Goal: Task Accomplishment & Management: Complete application form

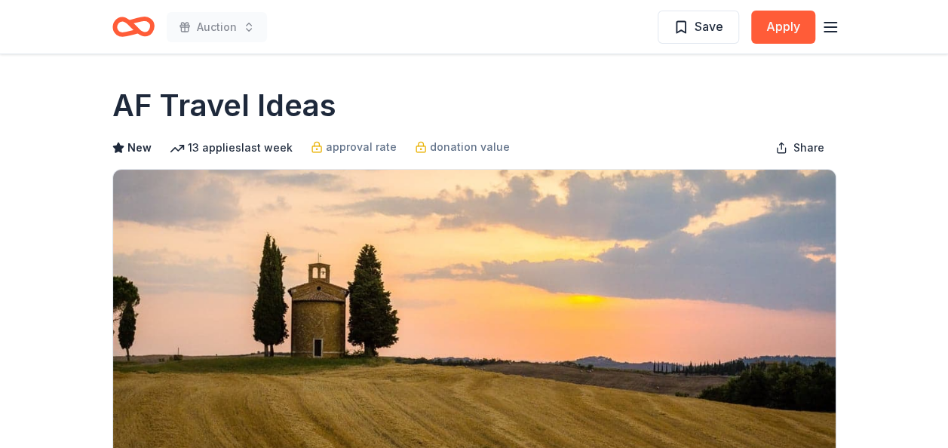
click at [136, 22] on icon "Home" at bounding box center [139, 26] width 23 height 15
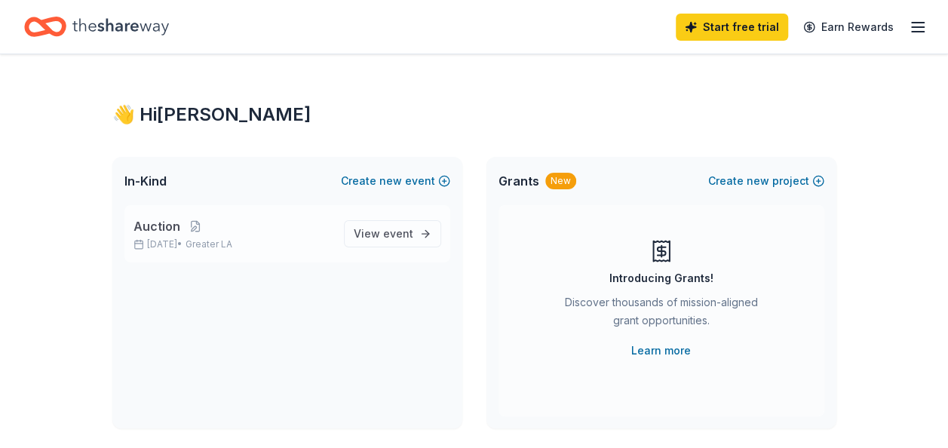
drag, startPoint x: 910, startPoint y: 27, endPoint x: 418, endPoint y: 252, distance: 541.1
click at [918, 29] on icon "button" at bounding box center [917, 27] width 18 height 18
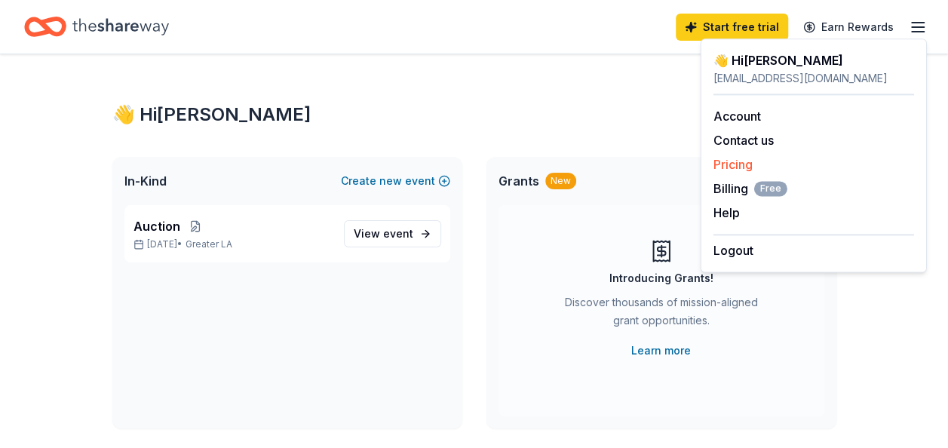
click at [737, 161] on link "Pricing" at bounding box center [732, 164] width 39 height 15
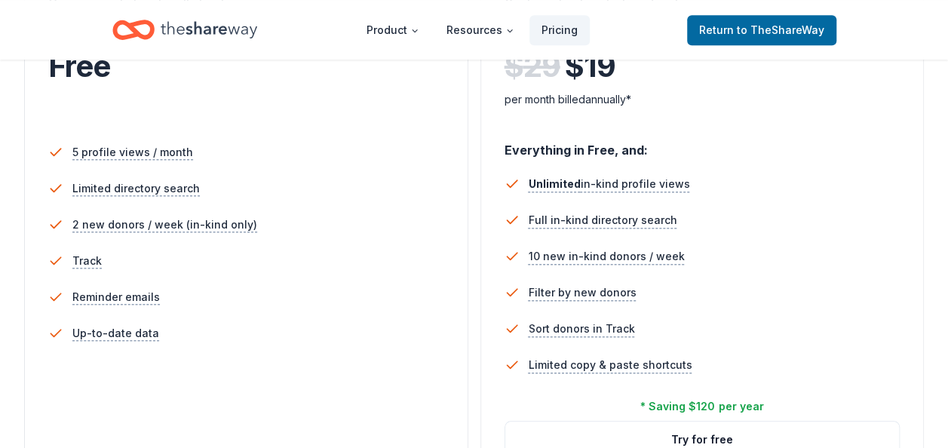
scroll to position [377, 0]
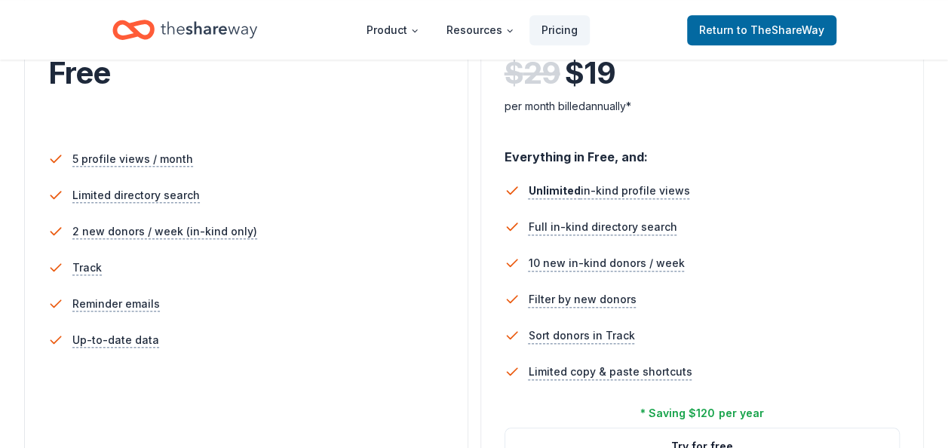
click at [832, 146] on div "Everything in Free, and:" at bounding box center [702, 151] width 396 height 32
click at [882, 155] on div "Everything in Free, and:" at bounding box center [702, 151] width 396 height 32
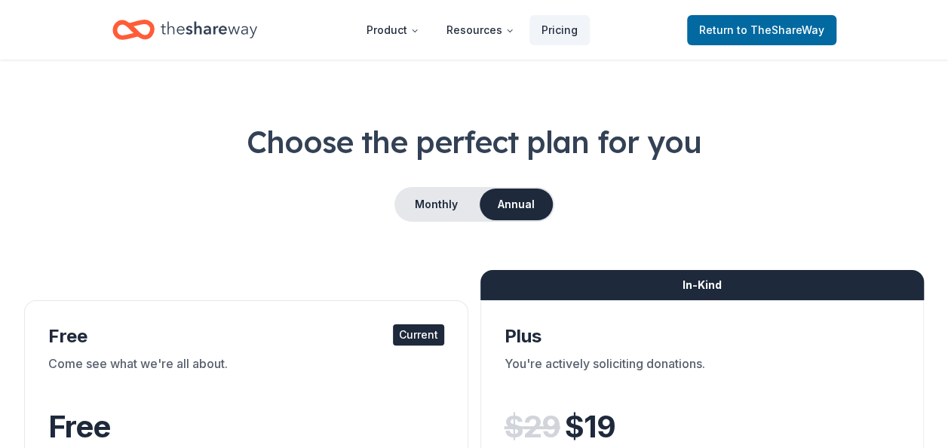
scroll to position [0, 0]
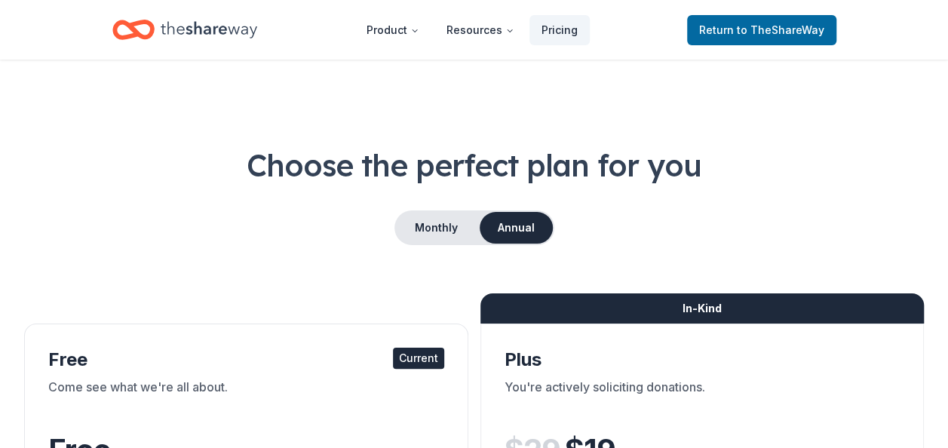
click at [207, 166] on h1 "Choose the perfect plan for you" at bounding box center [473, 165] width 899 height 42
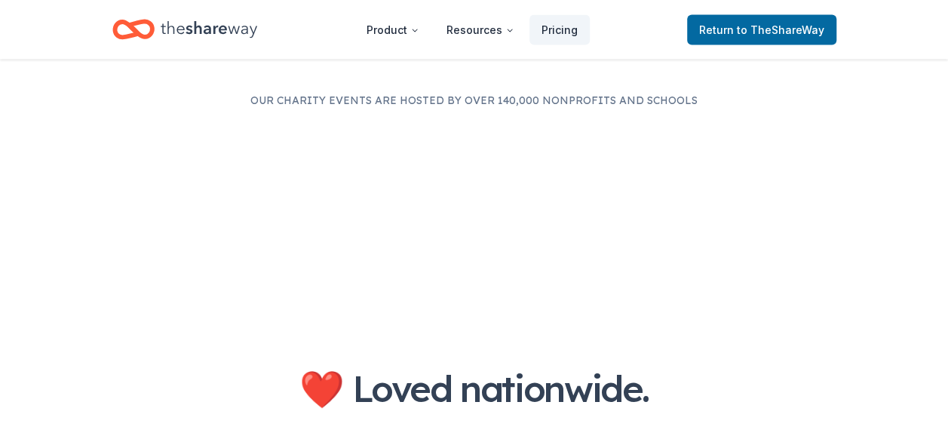
scroll to position [1809, 0]
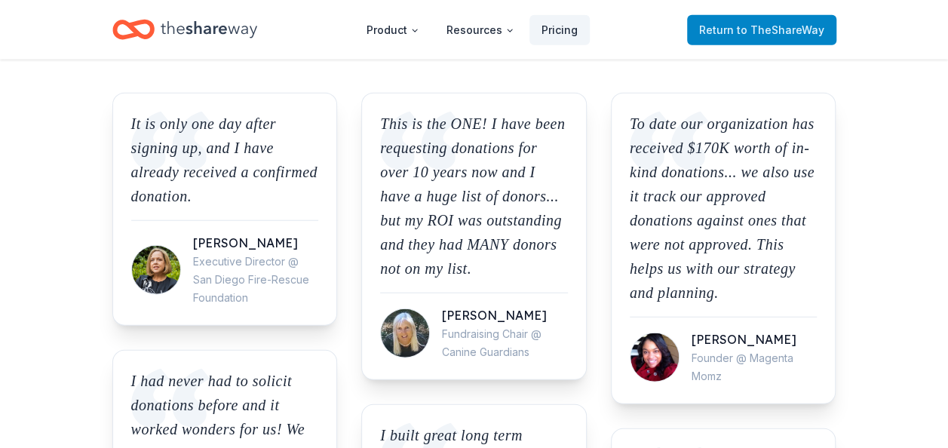
click at [756, 30] on span "to TheShareWay" at bounding box center [780, 29] width 87 height 13
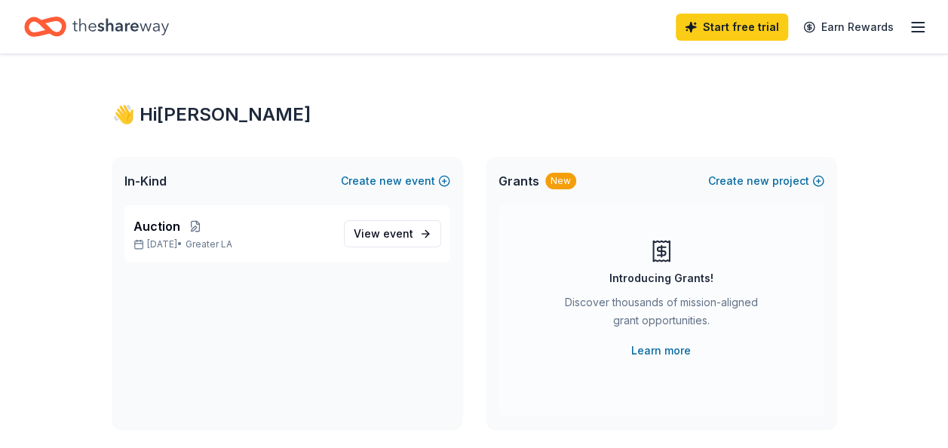
click at [914, 25] on icon "button" at bounding box center [917, 27] width 18 height 18
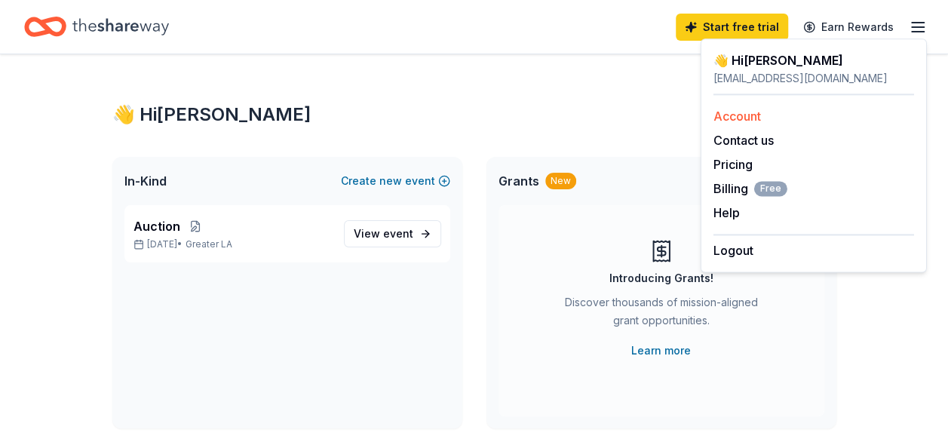
click at [745, 112] on link "Account" at bounding box center [736, 116] width 47 height 15
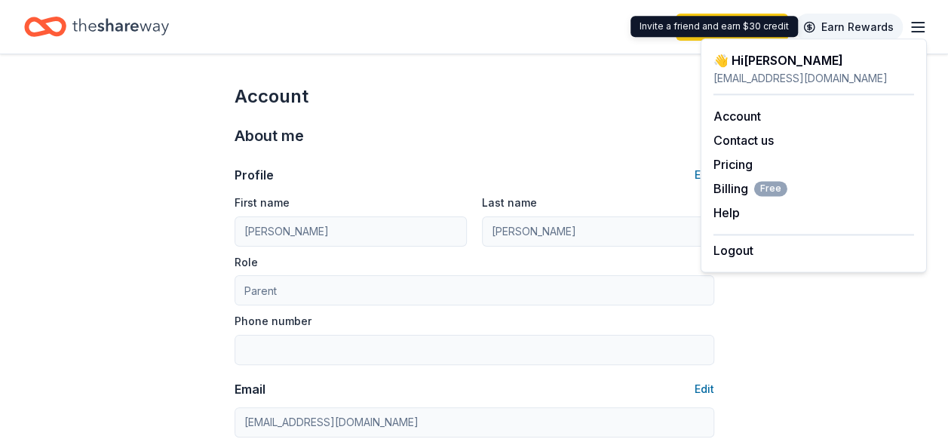
click at [860, 25] on link "Earn Rewards" at bounding box center [848, 27] width 109 height 27
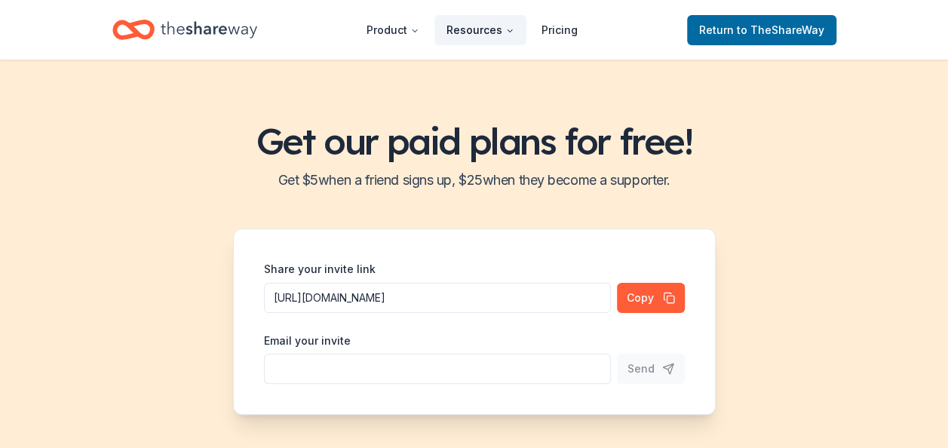
click at [480, 30] on button "Resources" at bounding box center [480, 30] width 92 height 30
click at [482, 30] on button "Resources" at bounding box center [480, 30] width 92 height 30
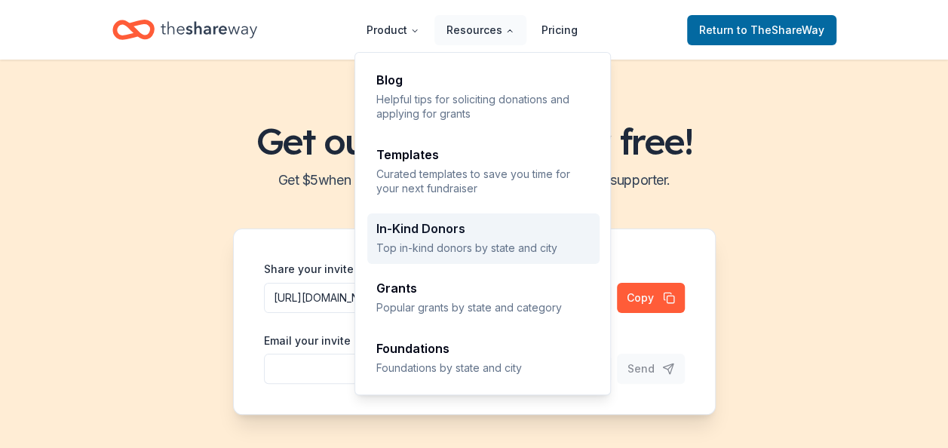
click at [464, 250] on p "Top in-kind donors by state and city" at bounding box center [483, 247] width 214 height 14
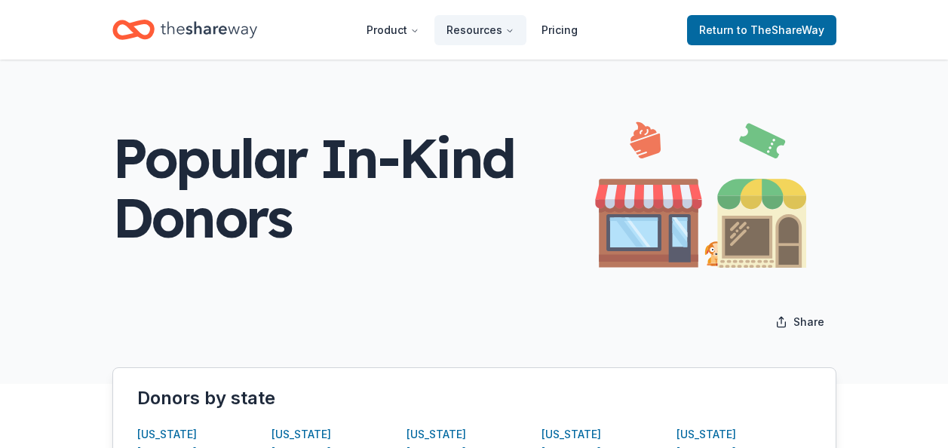
scroll to position [226, 0]
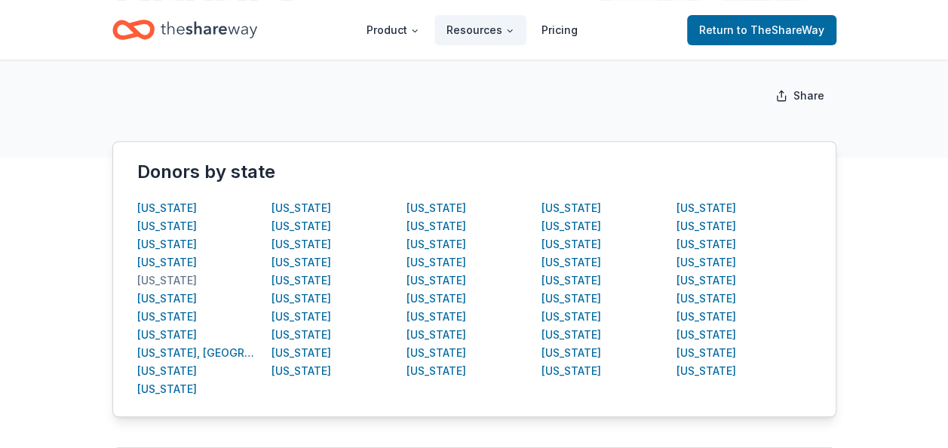
click at [176, 277] on div "[US_STATE]" at bounding box center [167, 280] width 60 height 18
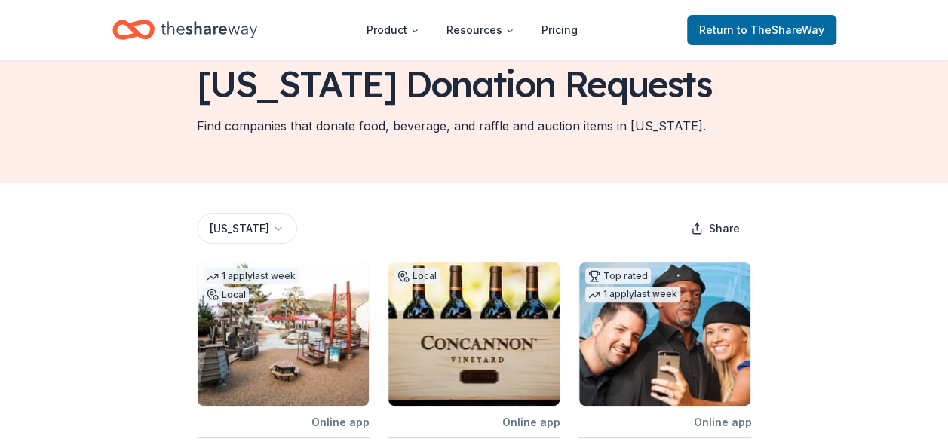
scroll to position [226, 0]
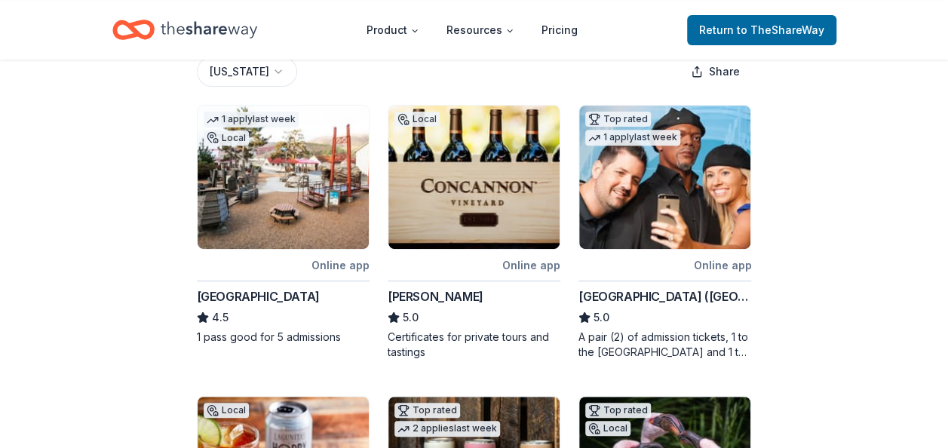
click at [656, 293] on div "[GEOGRAPHIC_DATA] ([GEOGRAPHIC_DATA])" at bounding box center [664, 296] width 173 height 18
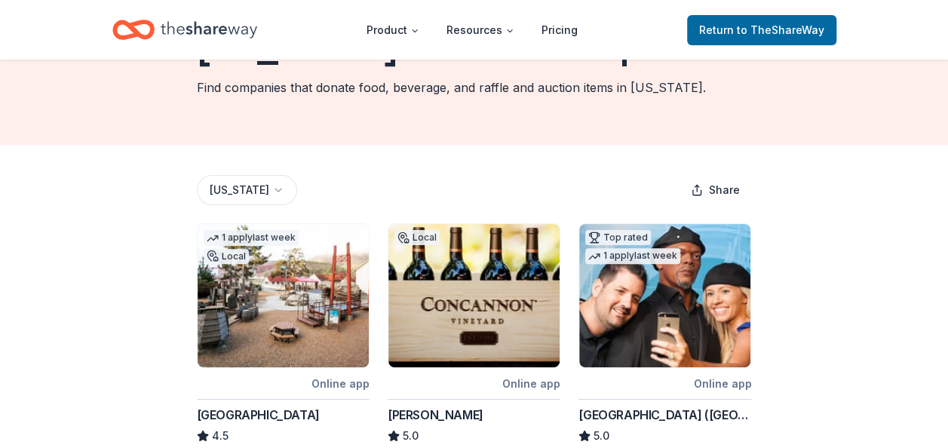
scroll to position [0, 0]
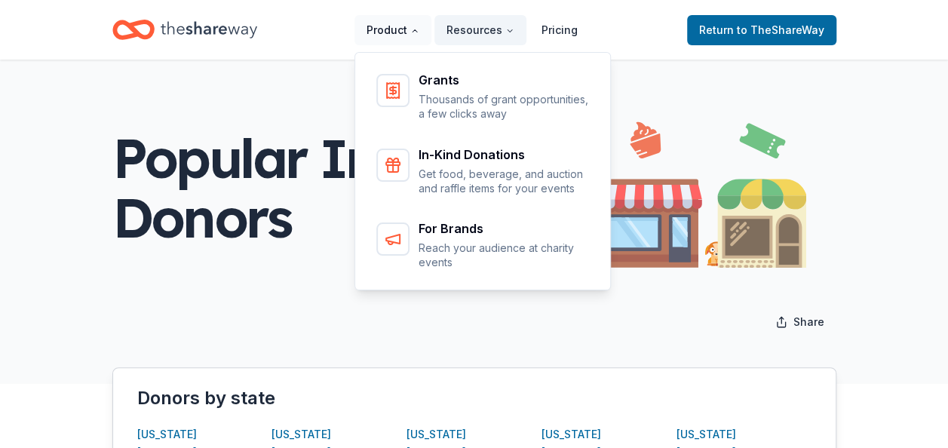
click at [409, 25] on button "Product" at bounding box center [392, 30] width 77 height 30
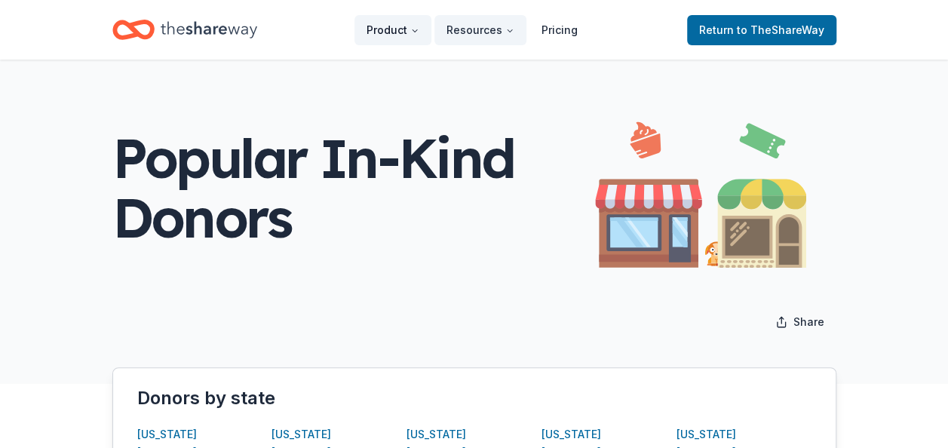
click at [412, 27] on button "Product" at bounding box center [392, 30] width 77 height 30
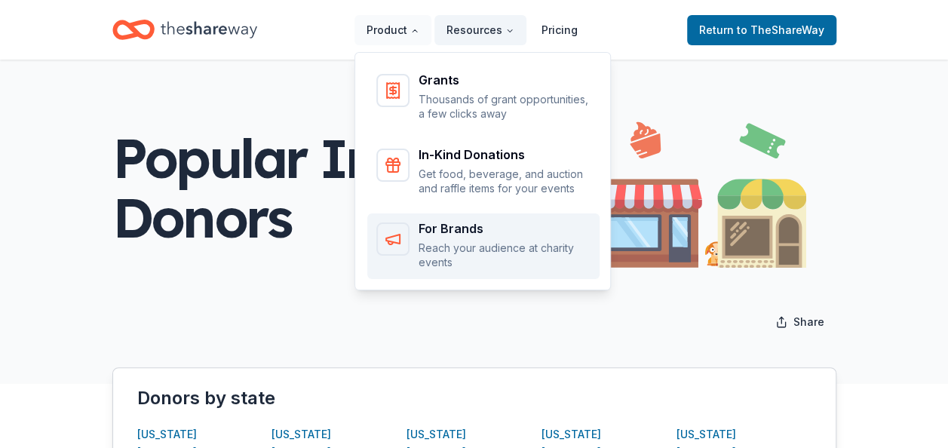
click at [421, 234] on div "For Brands Reach your audience at charity events" at bounding box center [483, 245] width 214 height 47
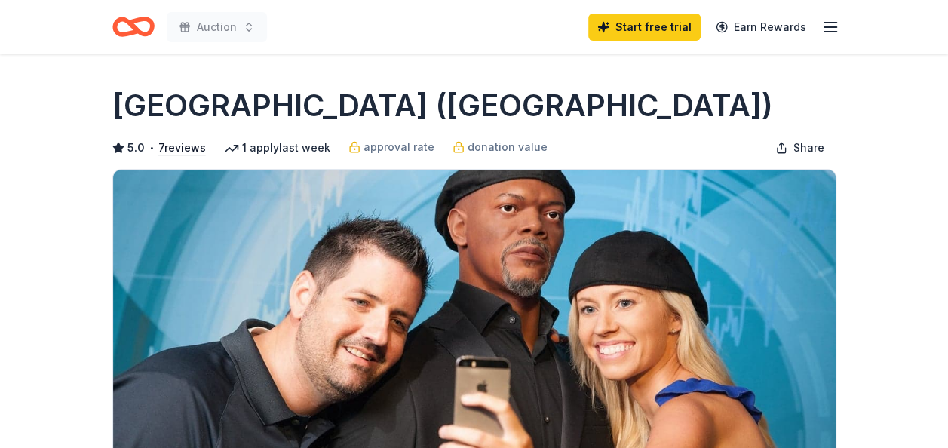
click at [737, 94] on div "[GEOGRAPHIC_DATA] ([GEOGRAPHIC_DATA])" at bounding box center [474, 105] width 724 height 42
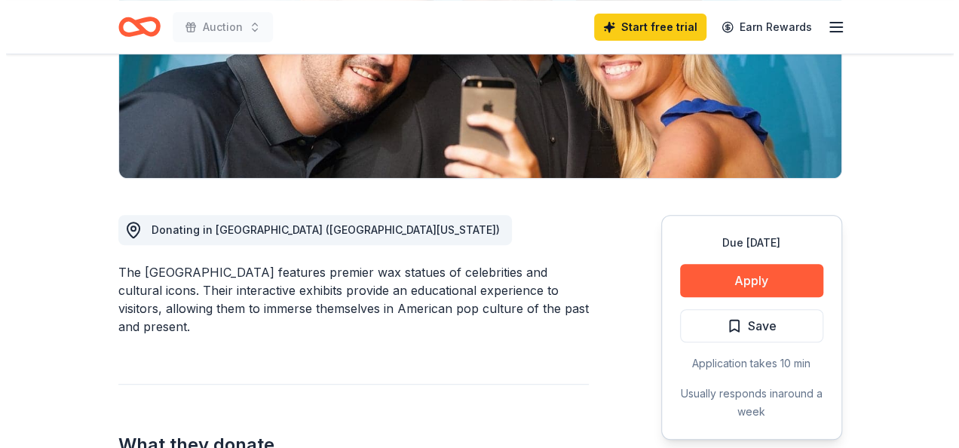
scroll to position [302, 0]
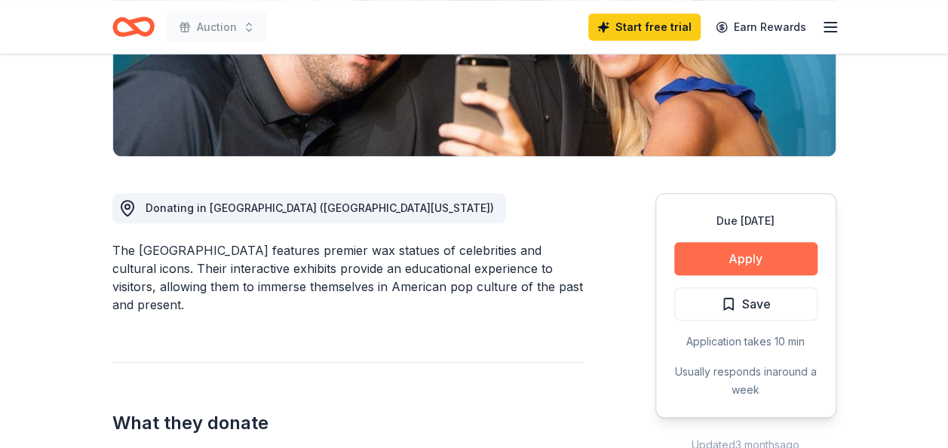
click at [740, 258] on button "Apply" at bounding box center [745, 258] width 143 height 33
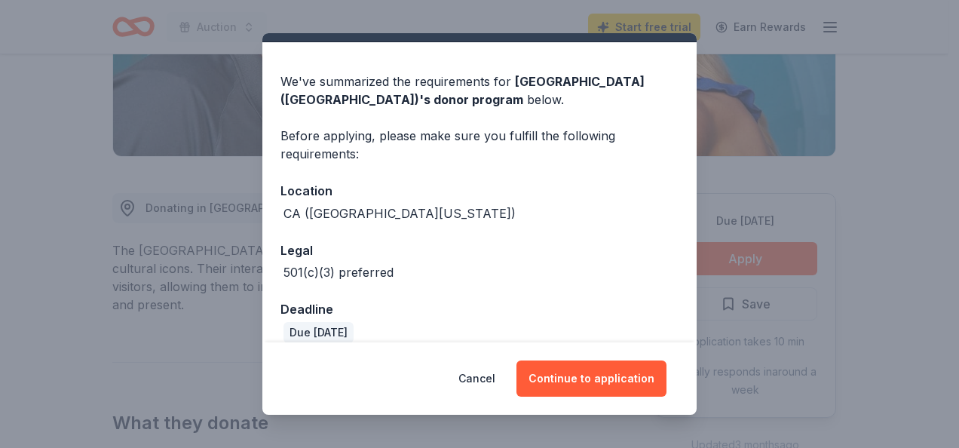
scroll to position [53, 0]
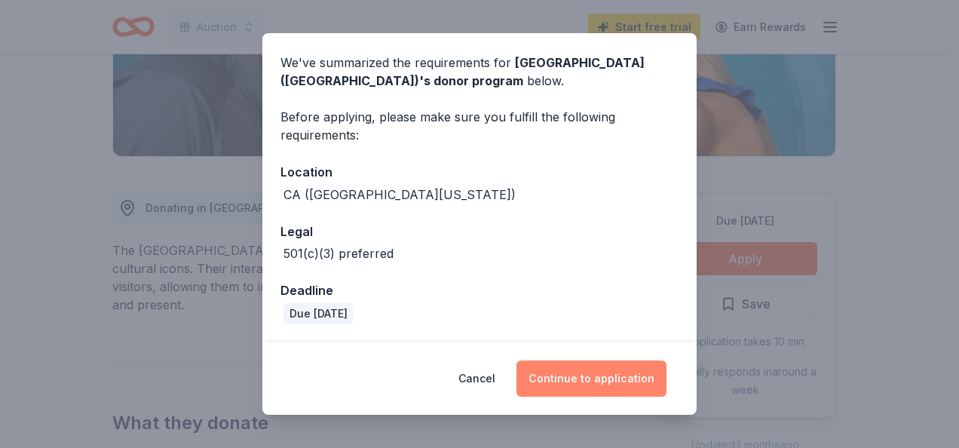
click at [574, 372] on button "Continue to application" at bounding box center [591, 378] width 150 height 36
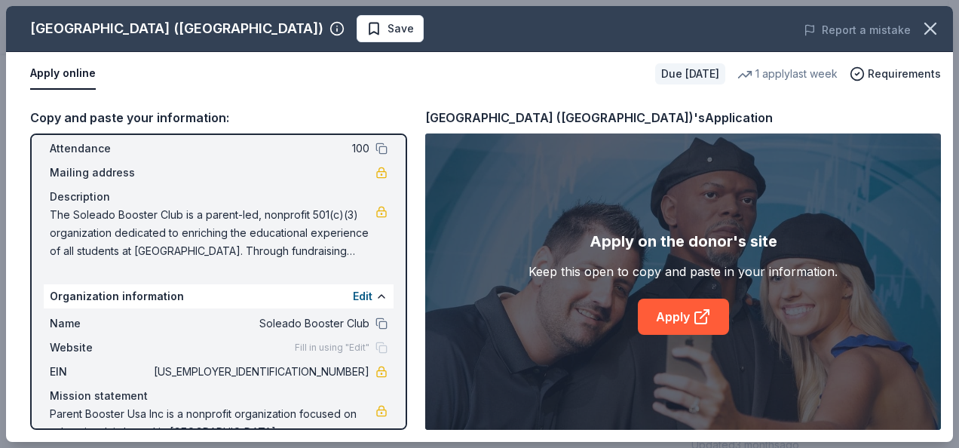
scroll to position [0, 0]
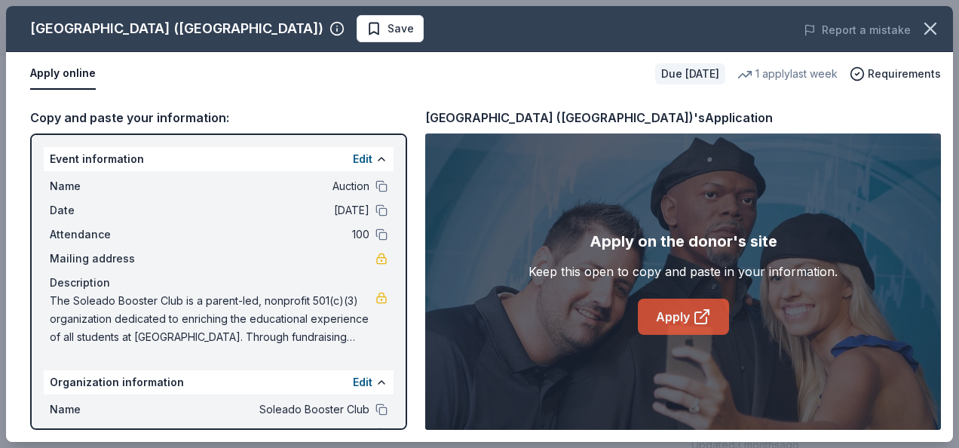
click at [658, 314] on link "Apply" at bounding box center [683, 317] width 91 height 36
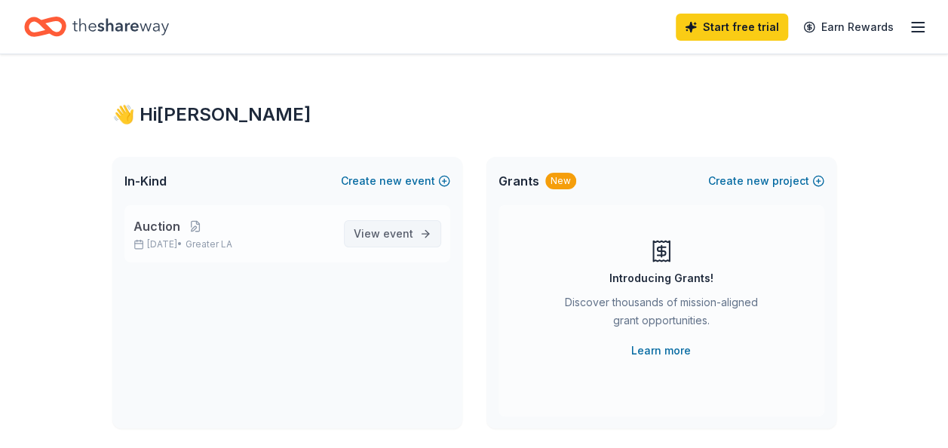
click at [412, 238] on span "event" at bounding box center [398, 233] width 30 height 13
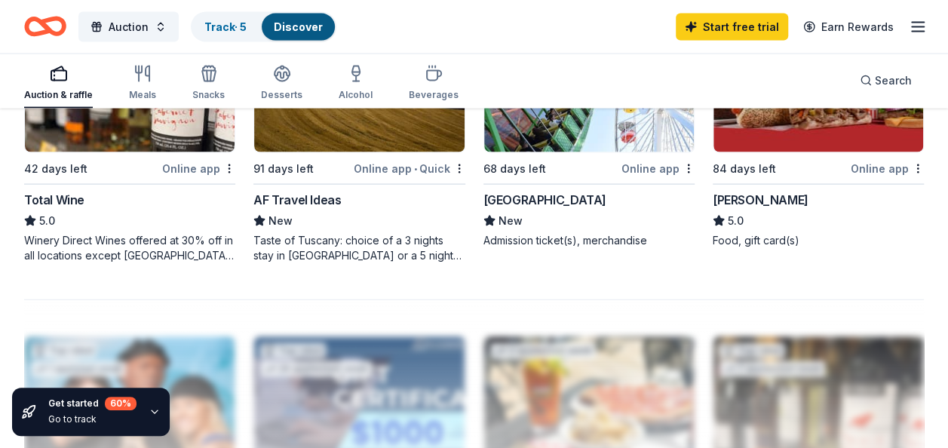
scroll to position [1357, 0]
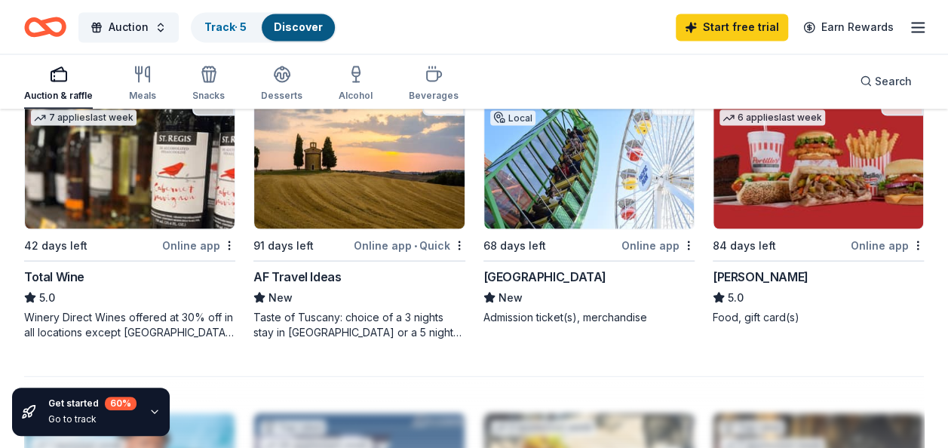
click at [657, 242] on div "Online app" at bounding box center [657, 244] width 73 height 19
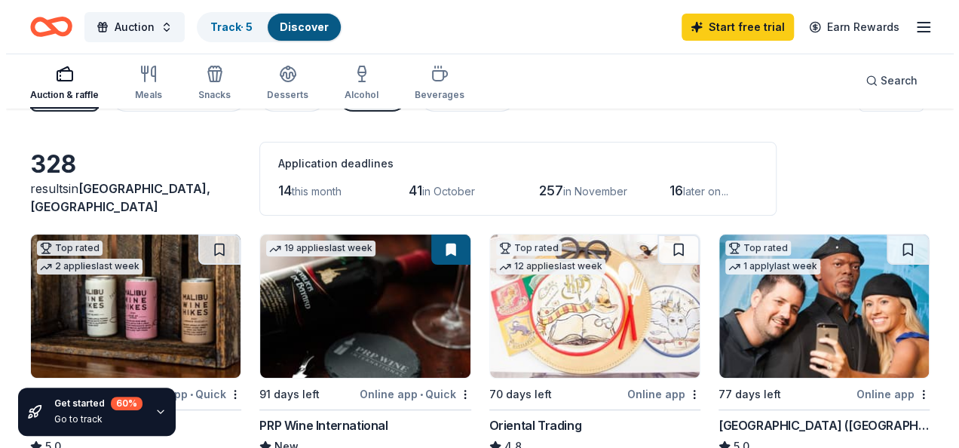
scroll to position [0, 0]
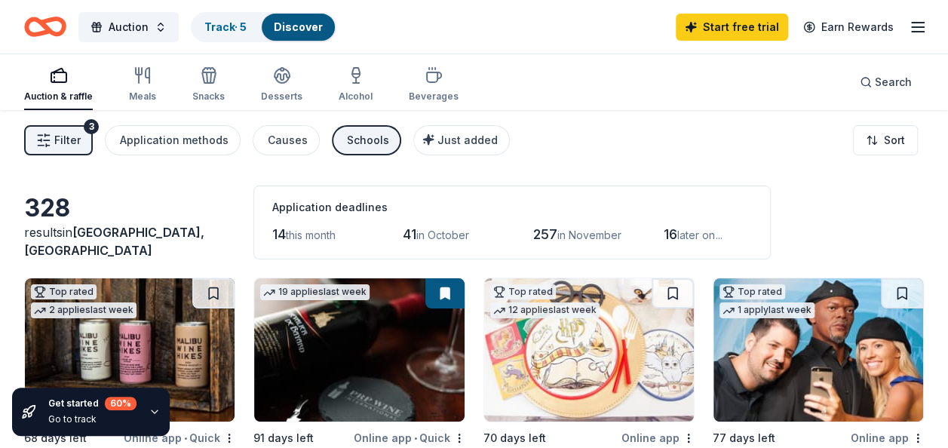
click at [63, 138] on span "Filter" at bounding box center [67, 140] width 26 height 18
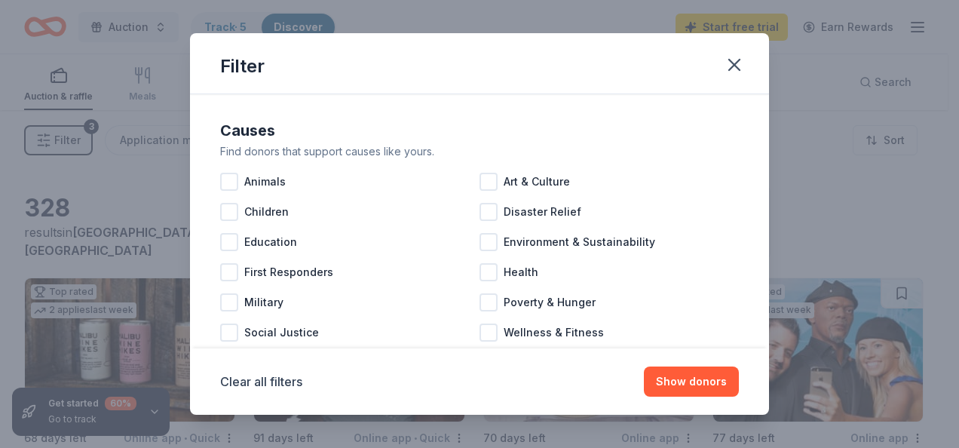
drag, startPoint x: 433, startPoint y: 63, endPoint x: 392, endPoint y: 29, distance: 54.1
click at [392, 29] on div "Filter Causes Find donors that support causes like yours. Animals Art & Culture…" at bounding box center [479, 224] width 959 height 448
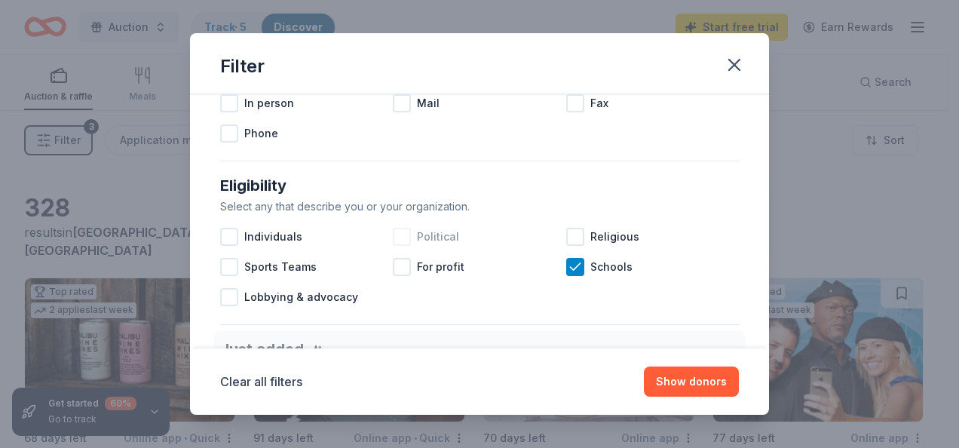
scroll to position [377, 0]
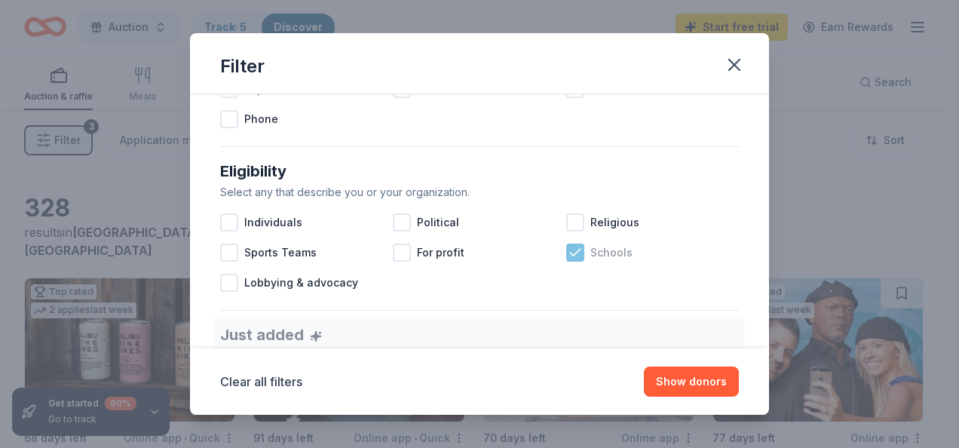
click at [568, 250] on icon at bounding box center [575, 252] width 15 height 15
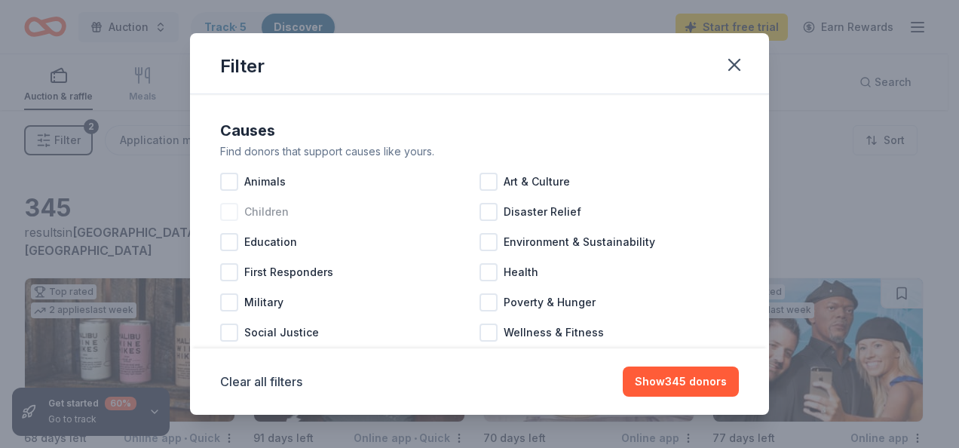
click at [235, 214] on div at bounding box center [229, 212] width 18 height 18
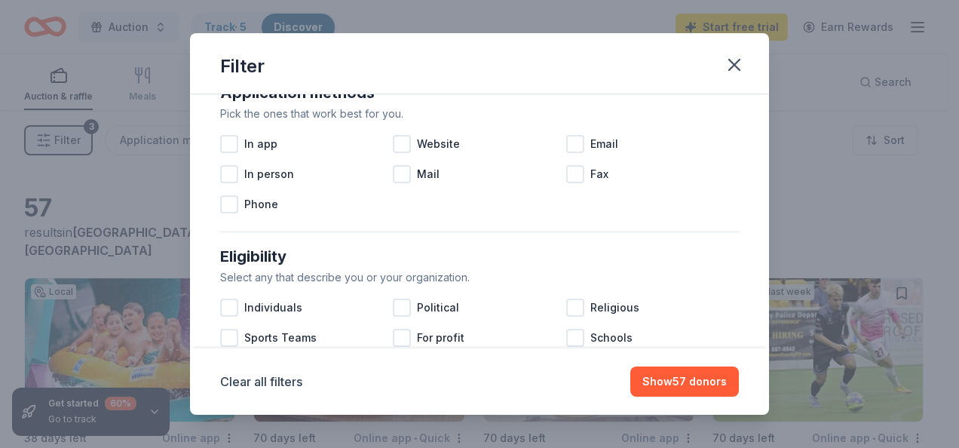
scroll to position [377, 0]
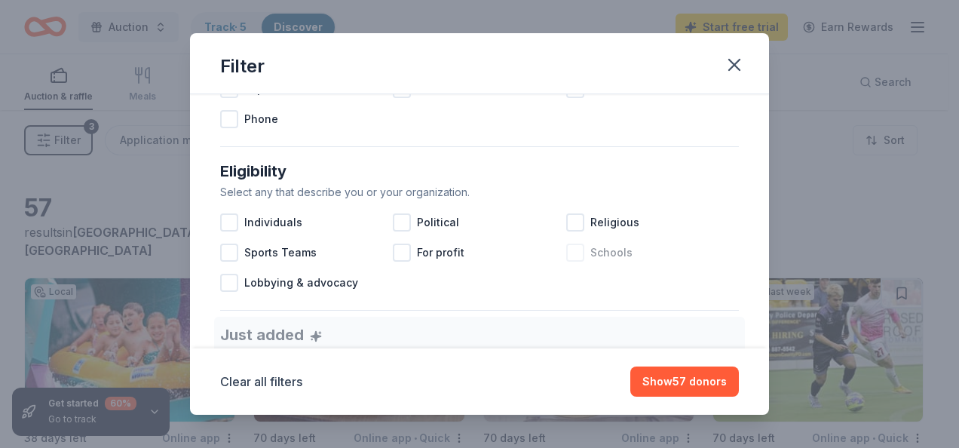
click at [571, 258] on div at bounding box center [575, 253] width 18 height 18
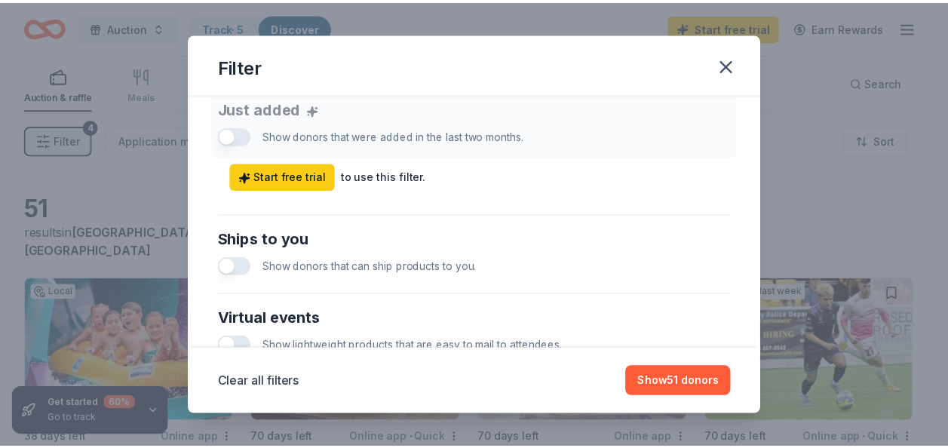
scroll to position [528, 0]
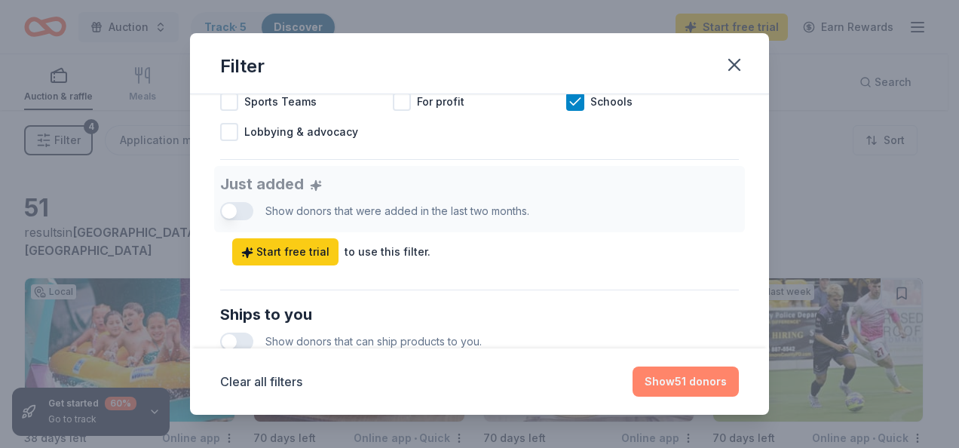
click at [698, 372] on button "Show 51 donors" at bounding box center [686, 381] width 106 height 30
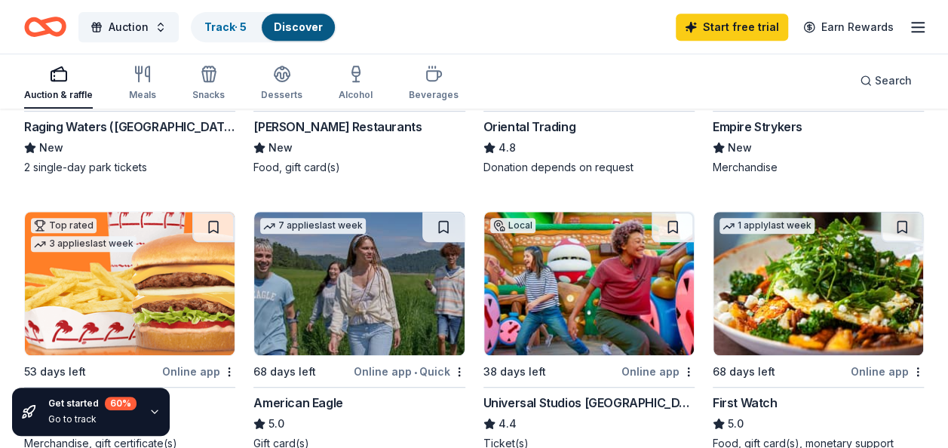
scroll to position [377, 0]
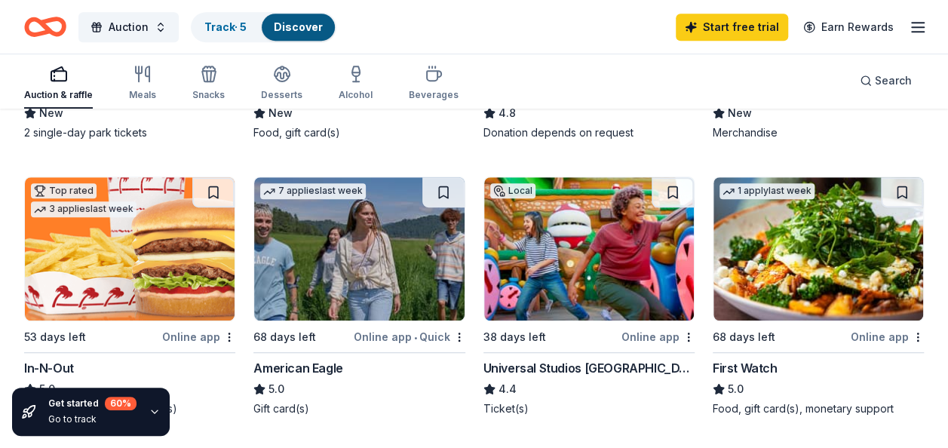
click at [579, 365] on div "Universal Studios Hollywood" at bounding box center [588, 368] width 211 height 18
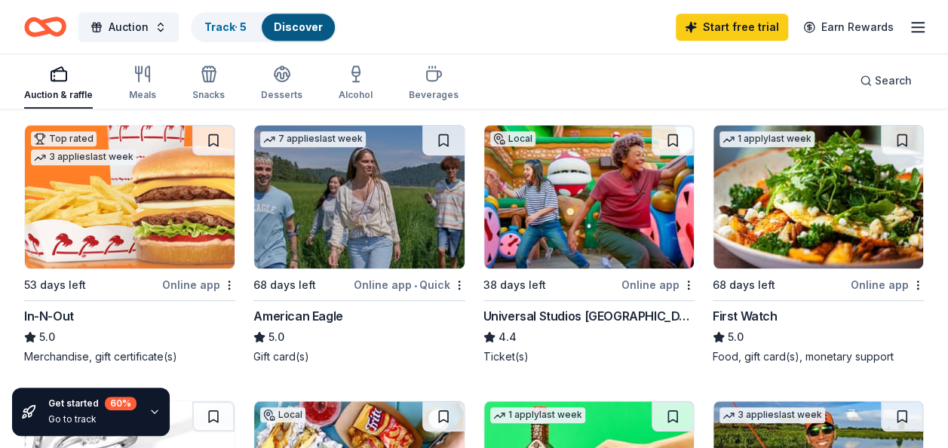
scroll to position [452, 0]
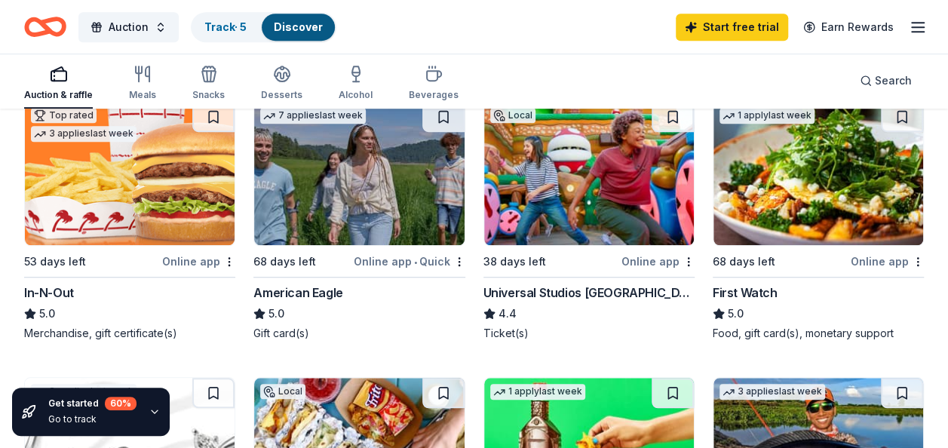
click at [169, 181] on img at bounding box center [130, 173] width 210 height 143
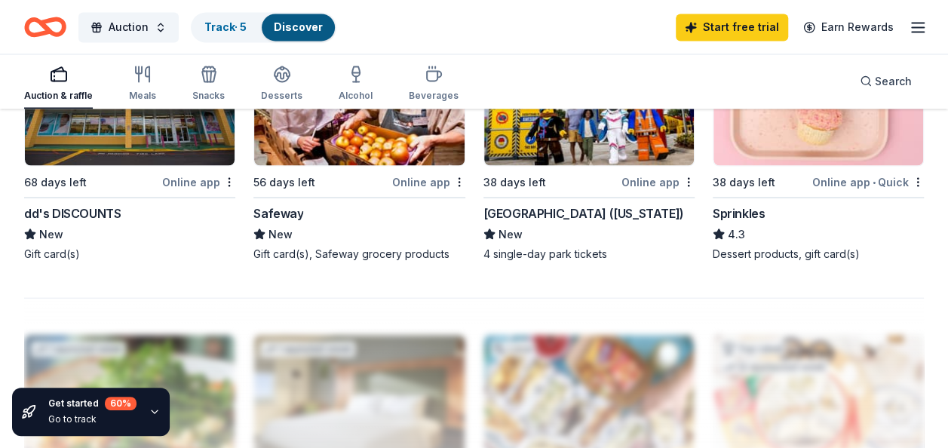
scroll to position [1282, 0]
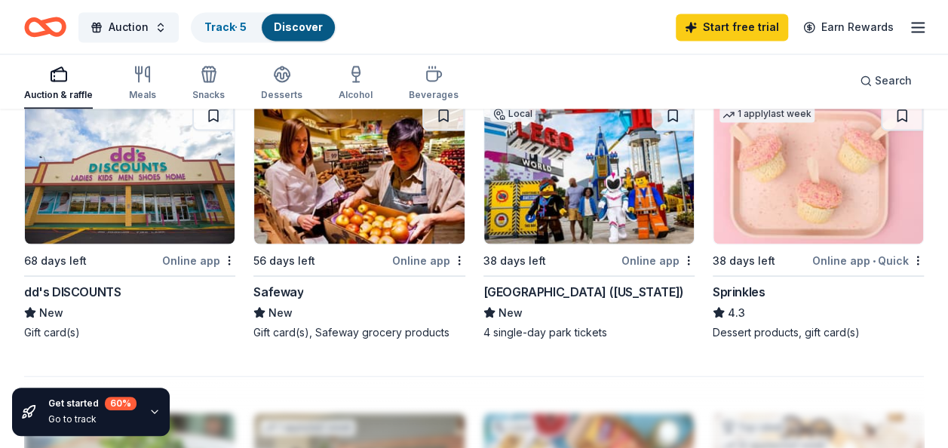
click at [597, 192] on img at bounding box center [589, 171] width 210 height 143
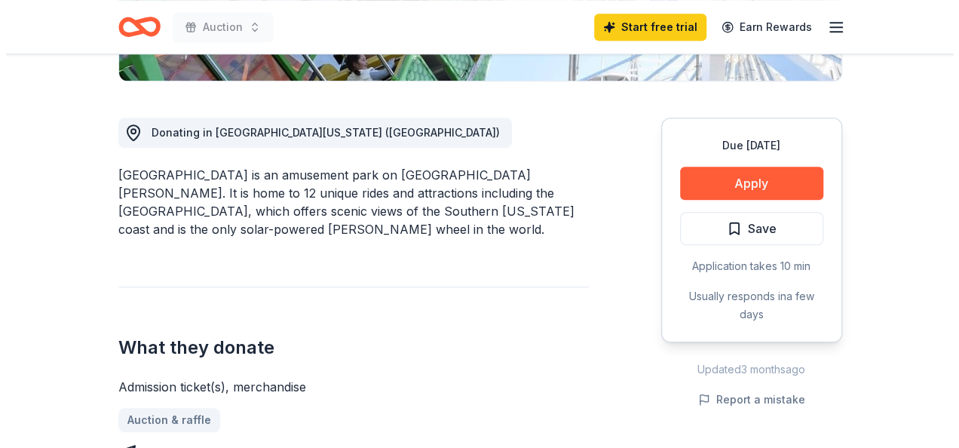
scroll to position [452, 0]
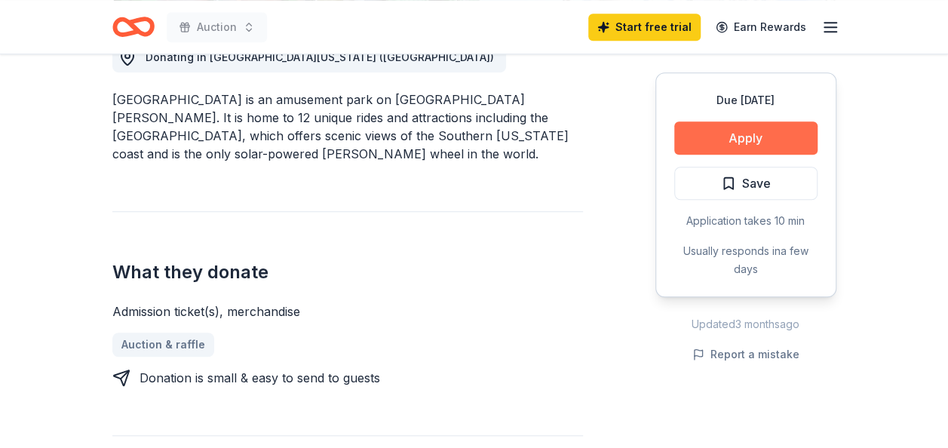
click at [737, 137] on button "Apply" at bounding box center [745, 137] width 143 height 33
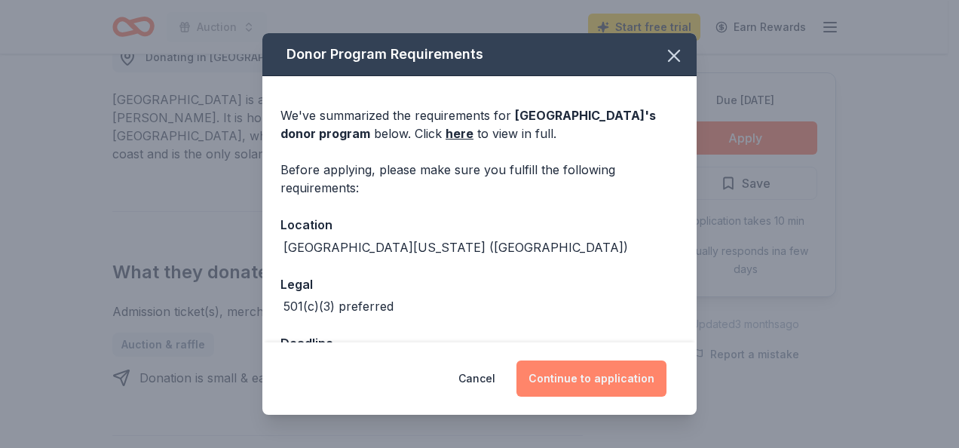
click at [581, 380] on button "Continue to application" at bounding box center [591, 378] width 150 height 36
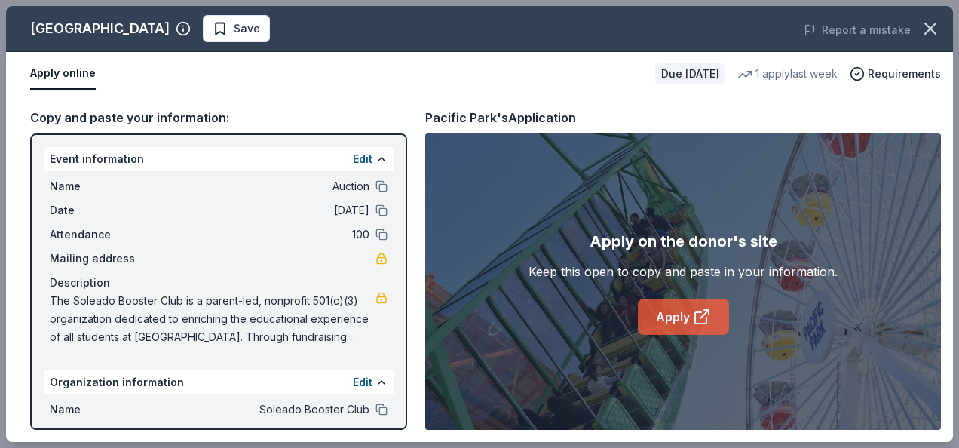
click at [672, 317] on link "Apply" at bounding box center [683, 317] width 91 height 36
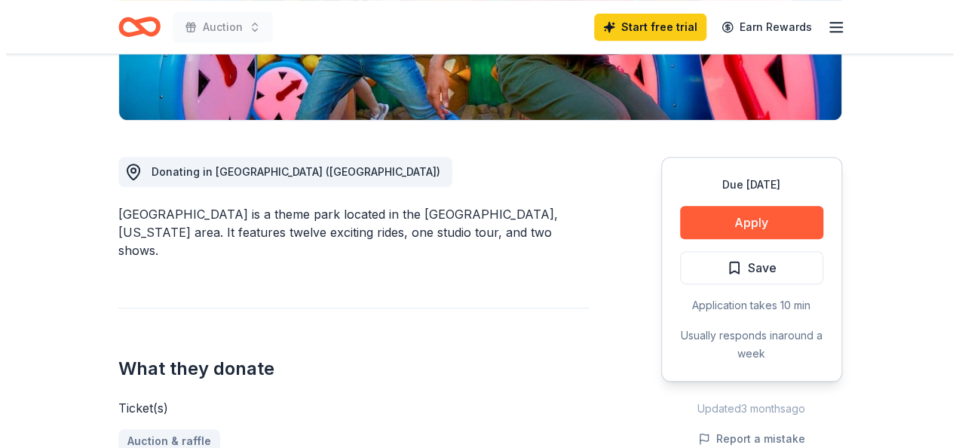
scroll to position [528, 0]
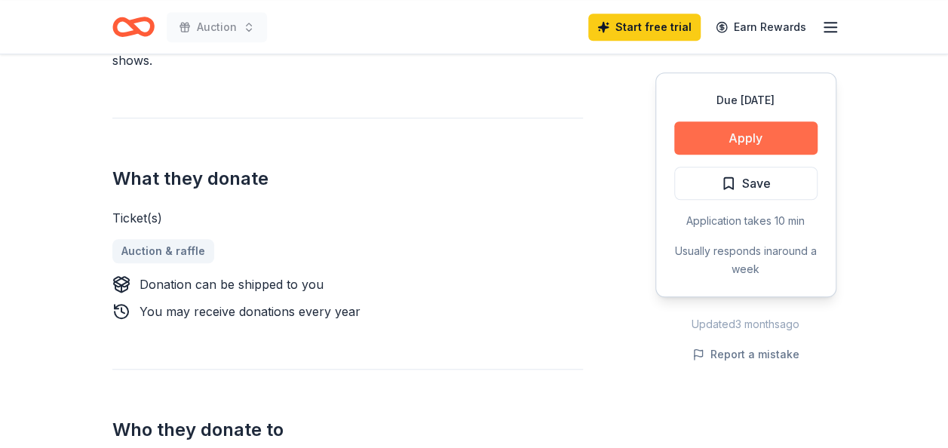
click at [731, 131] on button "Apply" at bounding box center [745, 137] width 143 height 33
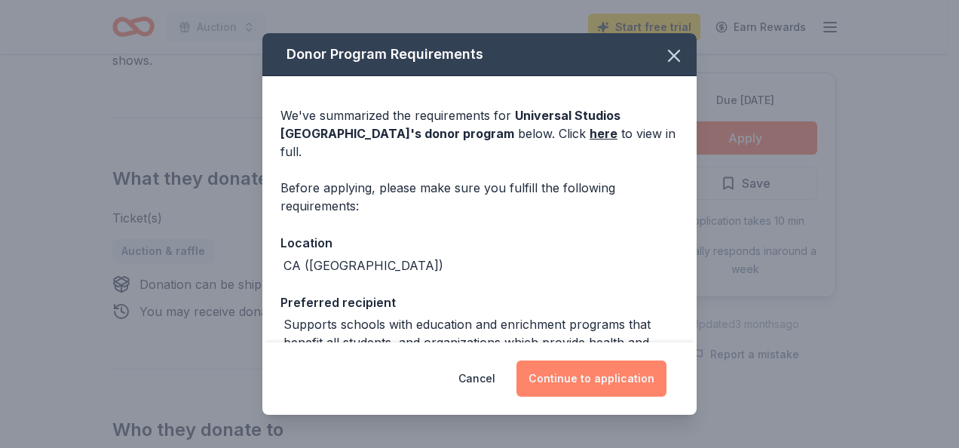
click at [573, 375] on button "Continue to application" at bounding box center [591, 378] width 150 height 36
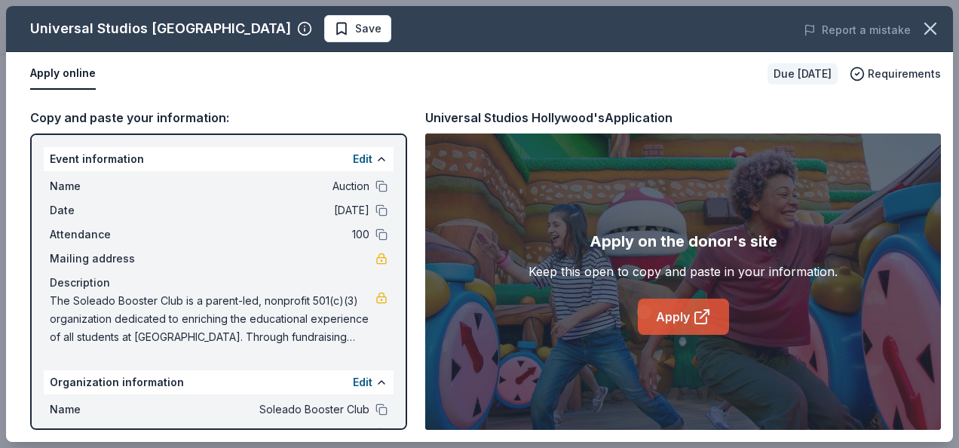
click at [686, 321] on link "Apply" at bounding box center [683, 317] width 91 height 36
click at [656, 305] on link "Apply" at bounding box center [683, 317] width 91 height 36
click at [674, 323] on link "Apply" at bounding box center [683, 317] width 91 height 36
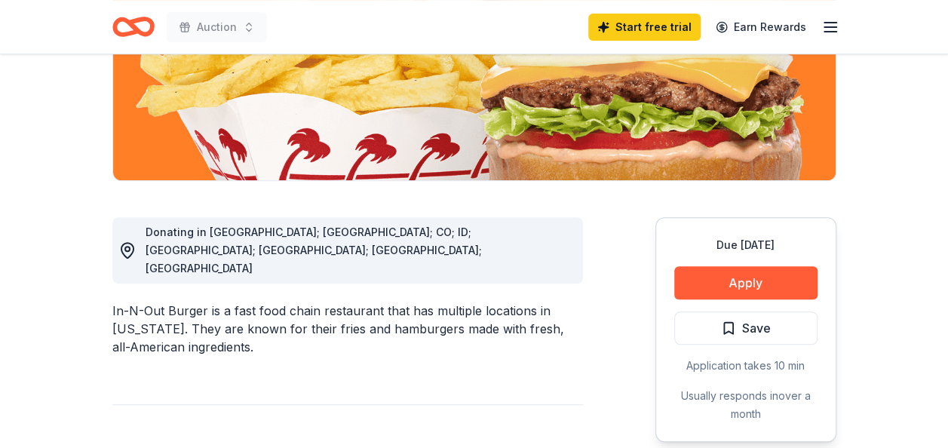
scroll to position [302, 0]
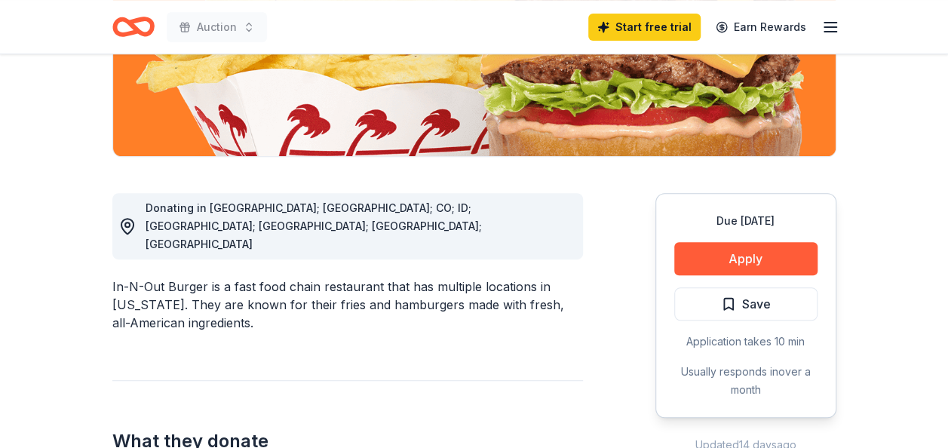
drag, startPoint x: 706, startPoint y: 253, endPoint x: 542, endPoint y: 257, distance: 163.7
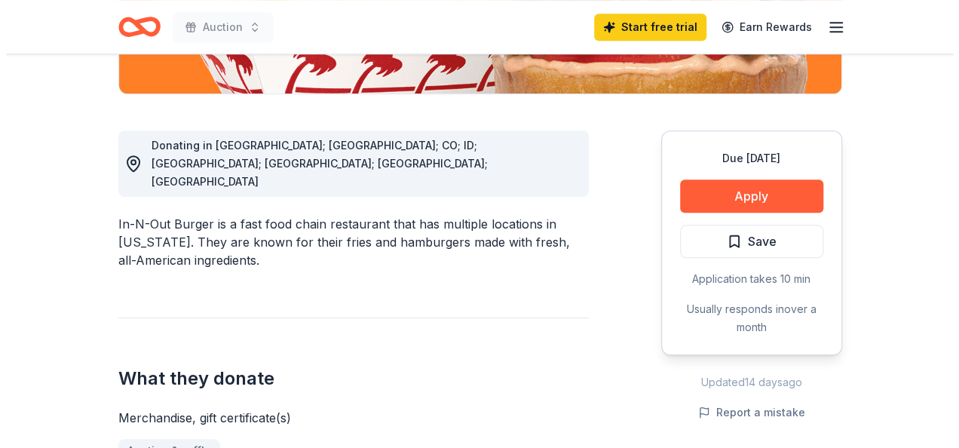
scroll to position [452, 0]
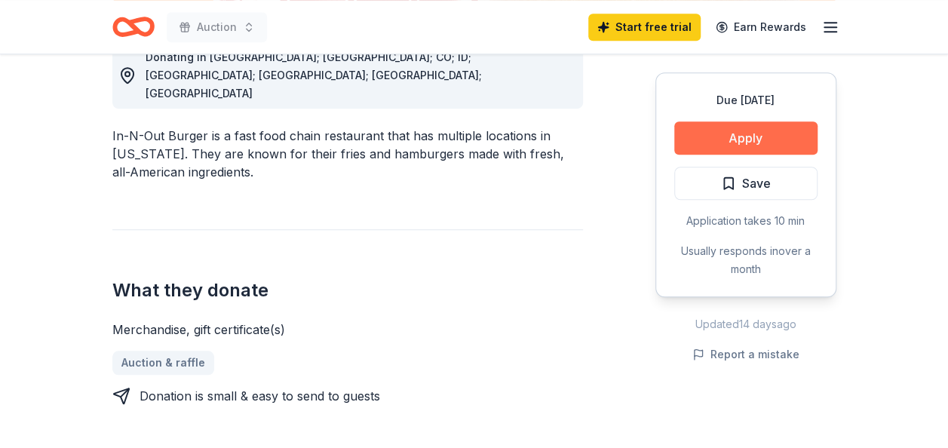
click at [751, 140] on button "Apply" at bounding box center [745, 137] width 143 height 33
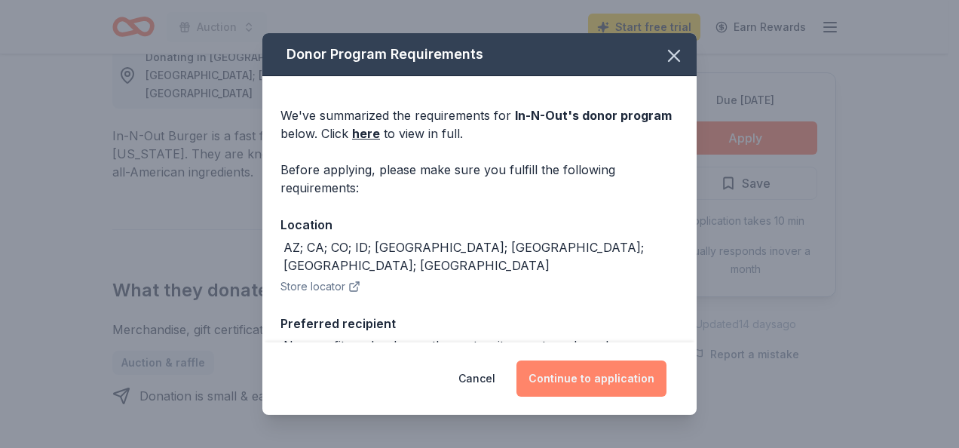
click at [571, 381] on button "Continue to application" at bounding box center [591, 378] width 150 height 36
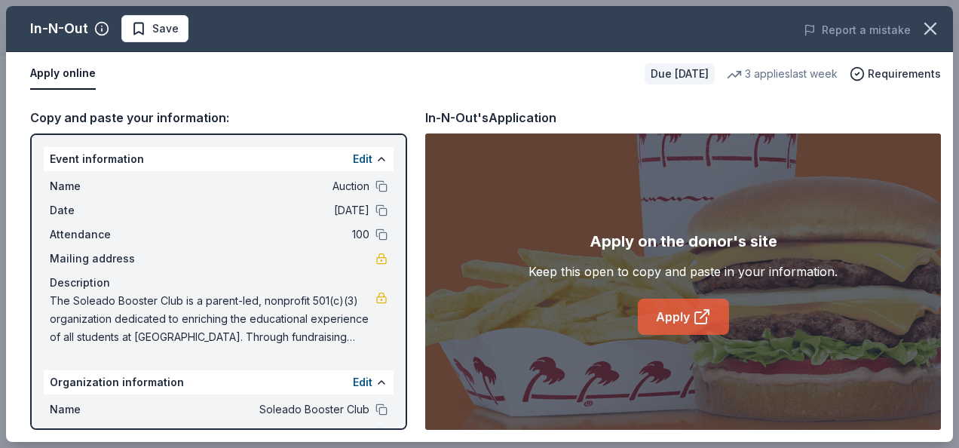
click at [685, 318] on link "Apply" at bounding box center [683, 317] width 91 height 36
click at [669, 312] on link "Apply" at bounding box center [683, 317] width 91 height 36
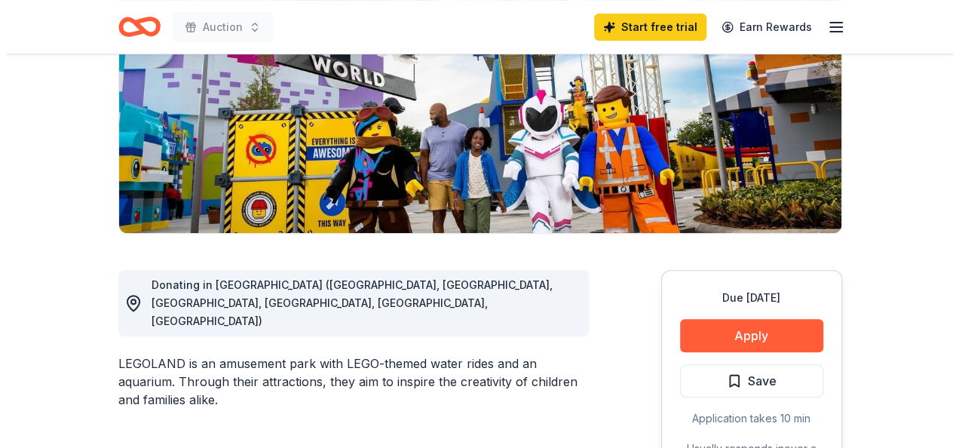
scroll to position [226, 0]
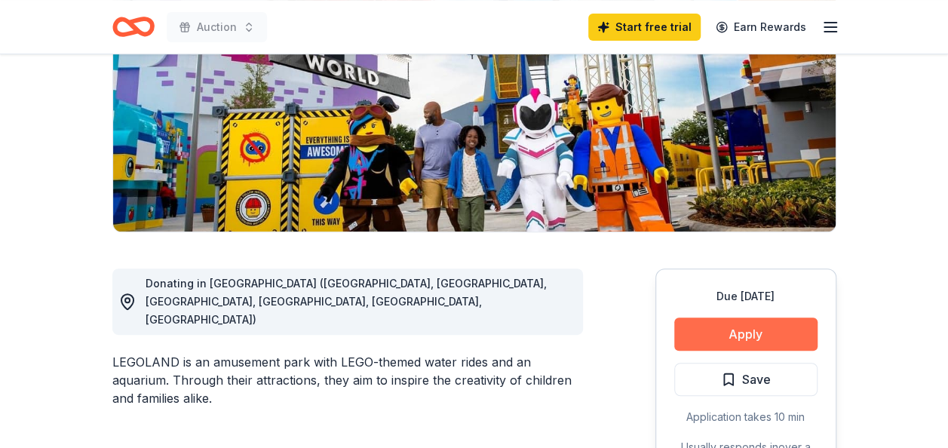
click at [728, 335] on button "Apply" at bounding box center [745, 333] width 143 height 33
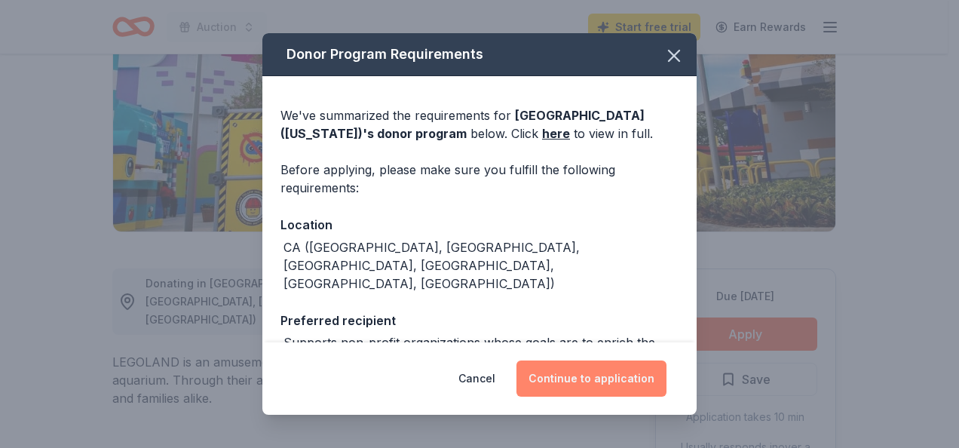
click at [627, 380] on button "Continue to application" at bounding box center [591, 378] width 150 height 36
